Goal: Task Accomplishment & Management: Use online tool/utility

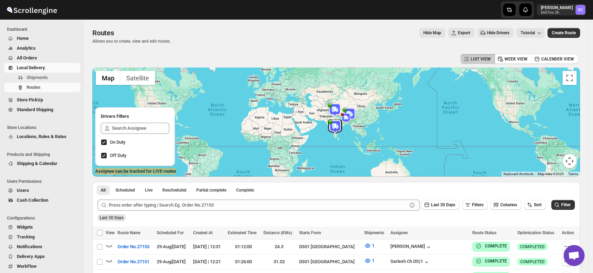
scroll to position [165, 0]
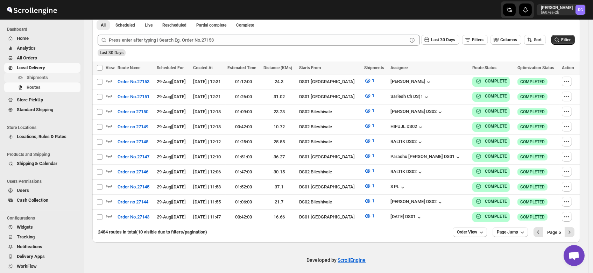
click at [36, 76] on span "Shipments" at bounding box center [37, 77] width 21 height 5
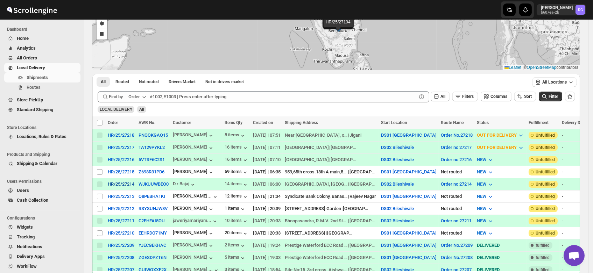
scroll to position [65, 0]
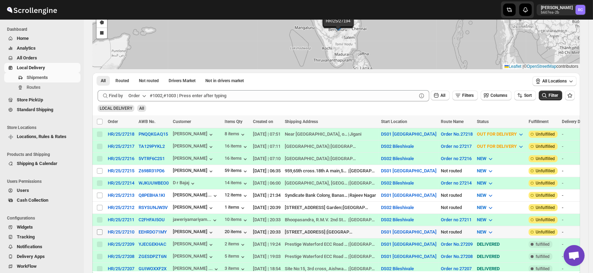
click at [100, 229] on input "Select shipment" at bounding box center [100, 232] width 6 height 6
checkbox input "true"
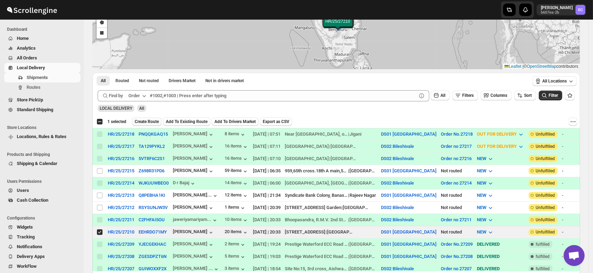
click at [148, 122] on span "Create Route" at bounding box center [147, 122] width 24 height 6
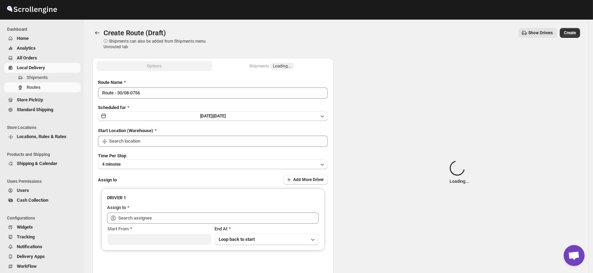
type input "DS01 [GEOGRAPHIC_DATA]"
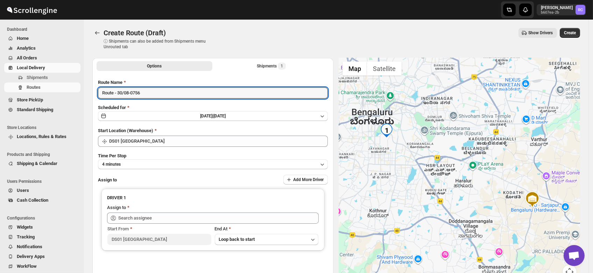
drag, startPoint x: 153, startPoint y: 93, endPoint x: 65, endPoint y: 100, distance: 88.1
click at [65, 100] on div "Skip to content Rahul Chopra b607ea-2b RC Dashboard Home Analytics All Orders L…" at bounding box center [296, 167] width 593 height 335
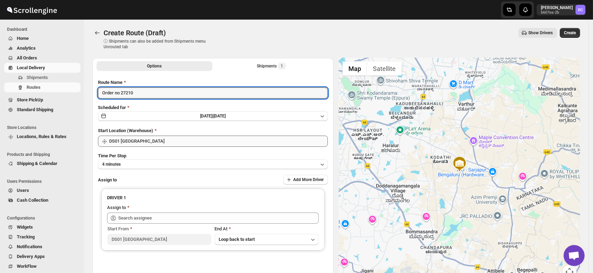
type input "Order no 27210"
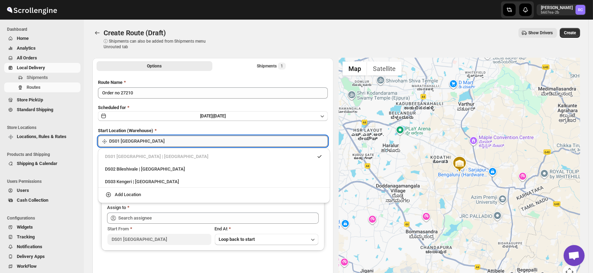
click at [140, 141] on input "DS01 [GEOGRAPHIC_DATA]" at bounding box center [218, 141] width 219 height 11
click at [148, 181] on div "DS03 Kengeri | [GEOGRAPHIC_DATA]" at bounding box center [214, 181] width 218 height 7
type input "DS03 Kengeri"
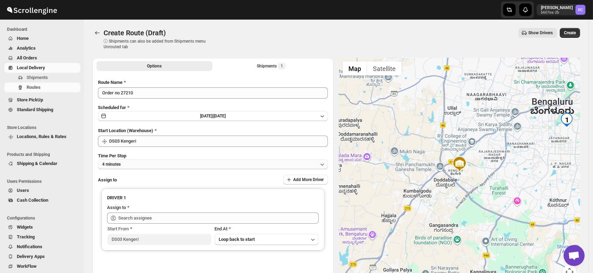
click at [131, 162] on button "4 minutes" at bounding box center [213, 164] width 230 height 10
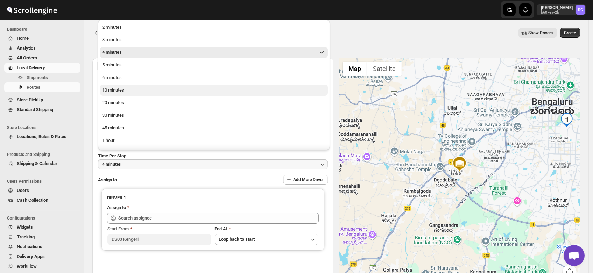
click at [121, 91] on div "10 minutes" at bounding box center [113, 90] width 22 height 7
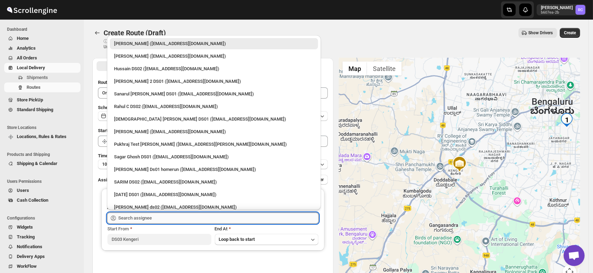
click at [134, 217] on input "text" at bounding box center [218, 218] width 200 height 11
type input "a"
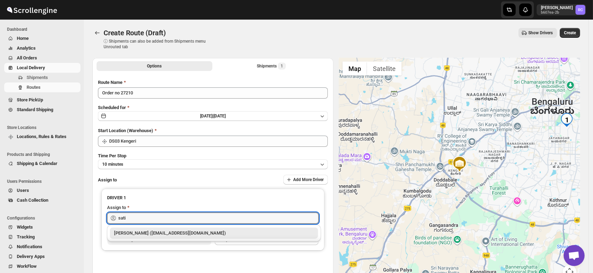
click at [148, 231] on div "[PERSON_NAME] ([EMAIL_ADDRESS][DOMAIN_NAME])" at bounding box center [214, 233] width 200 height 7
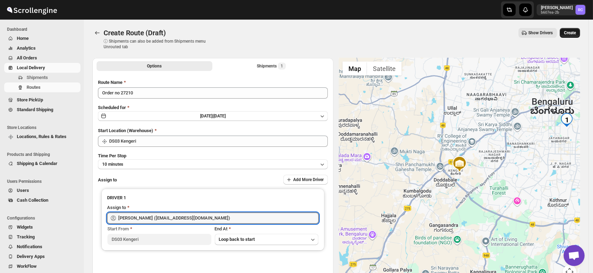
type input "[PERSON_NAME] ([EMAIL_ADDRESS][DOMAIN_NAME])"
click at [577, 29] on button "Create" at bounding box center [569, 33] width 20 height 10
